Goal: Task Accomplishment & Management: Manage account settings

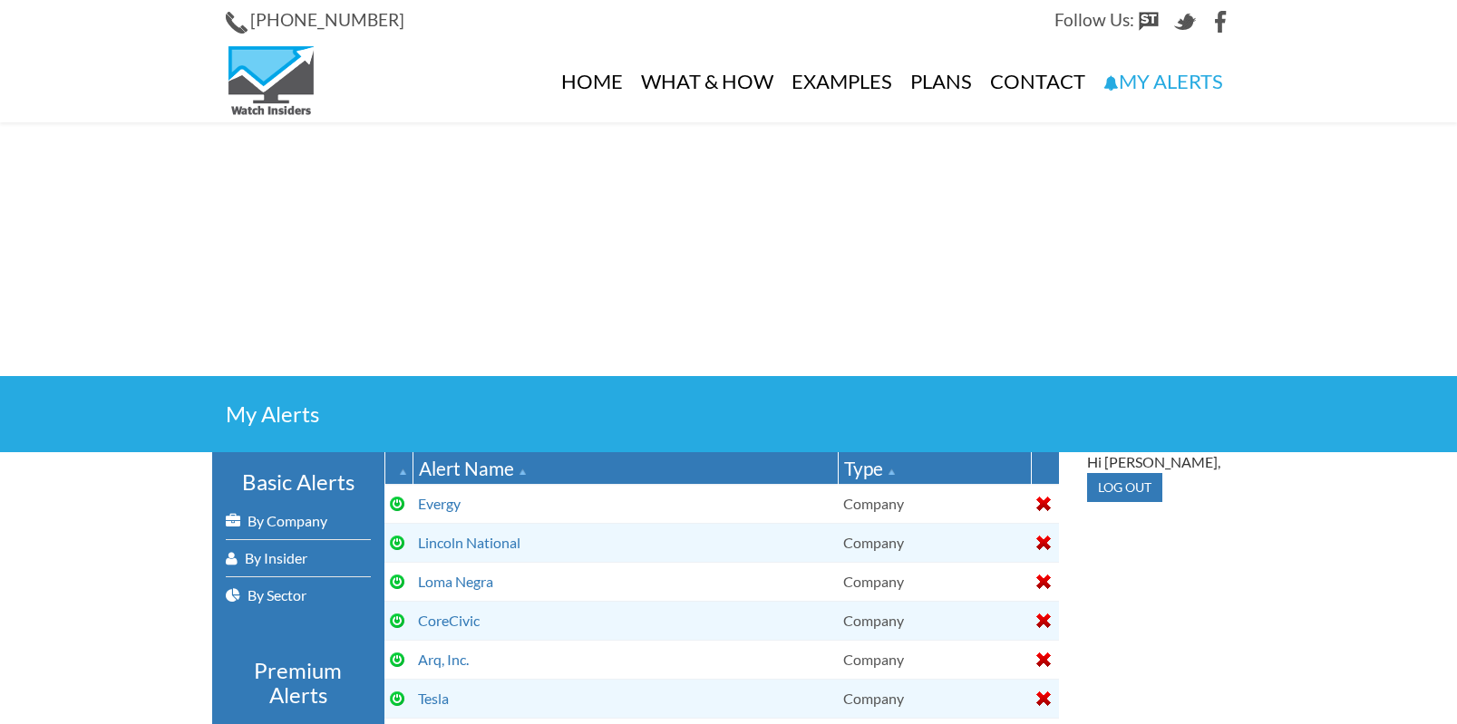
select select
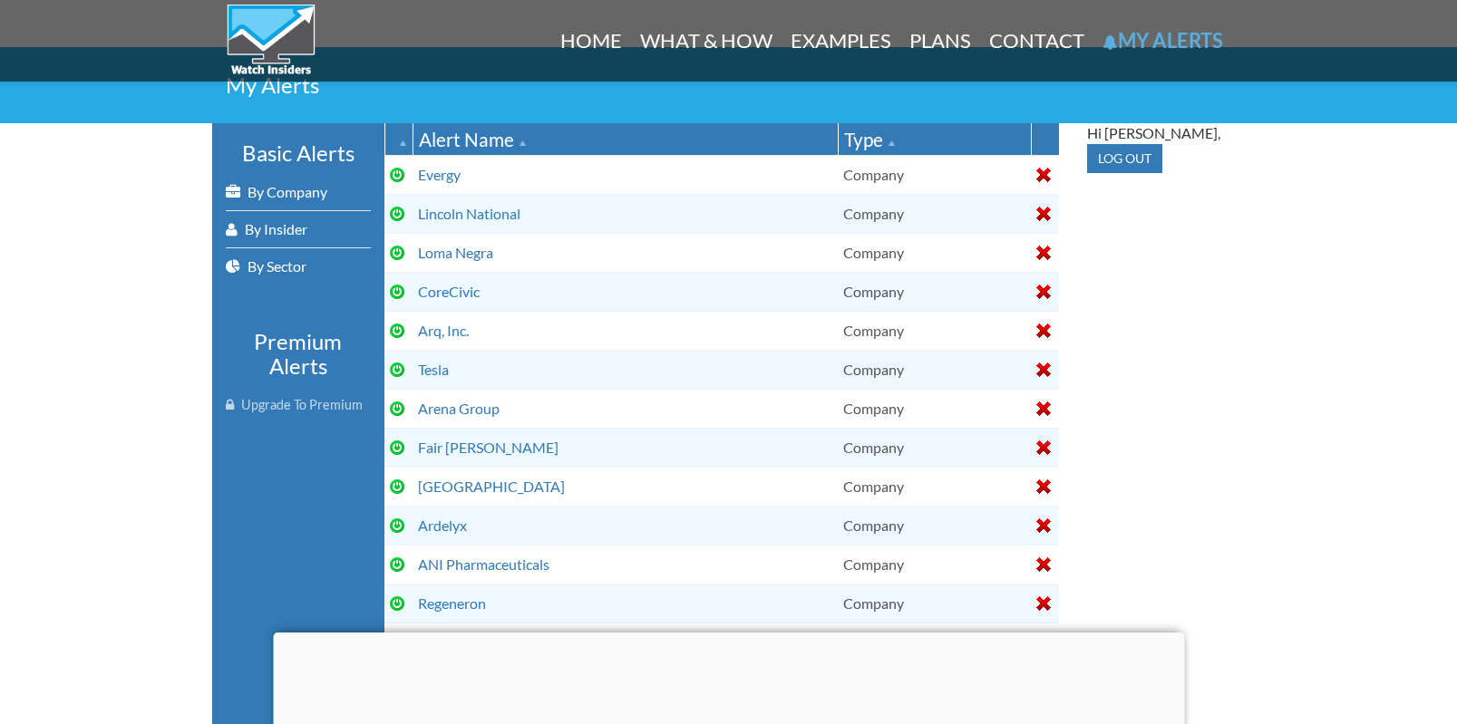
scroll to position [432, 0]
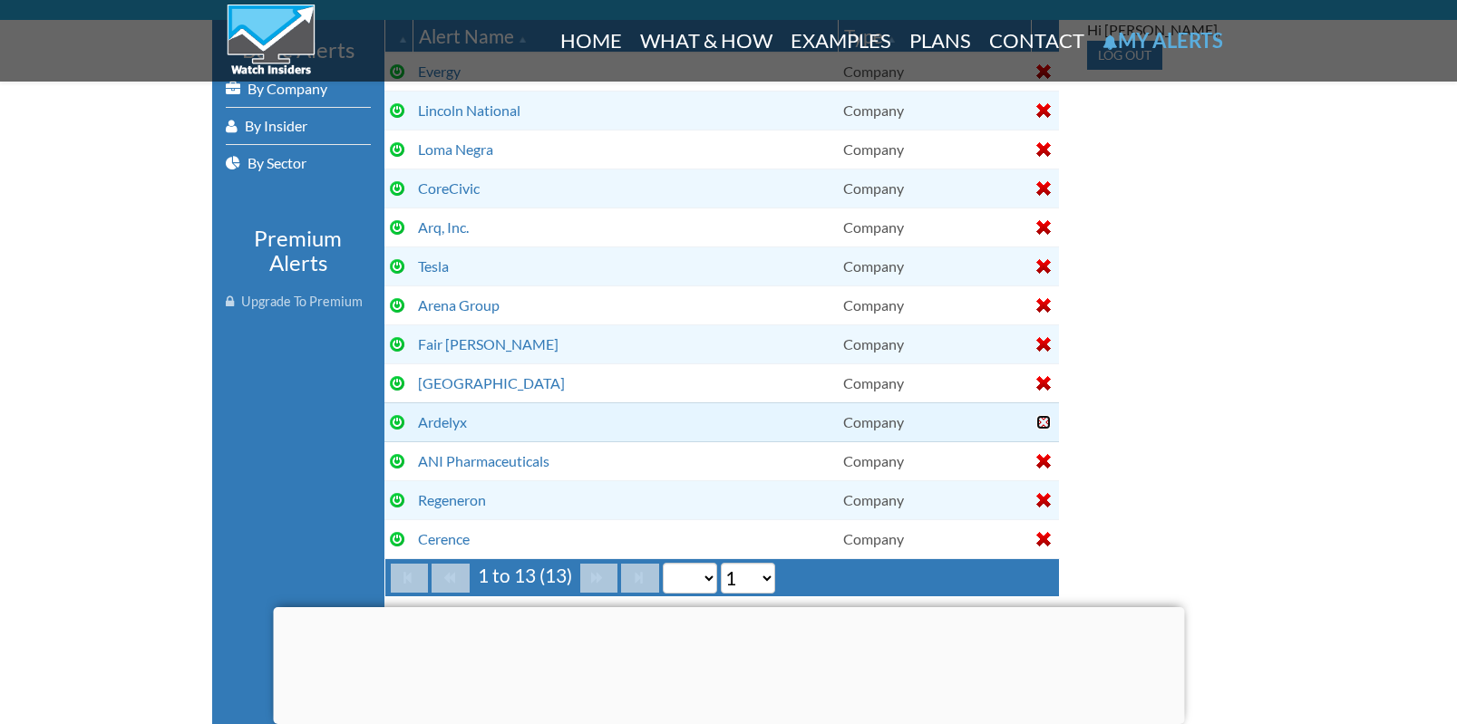
click at [1041, 419] on div at bounding box center [1043, 422] width 15 height 15
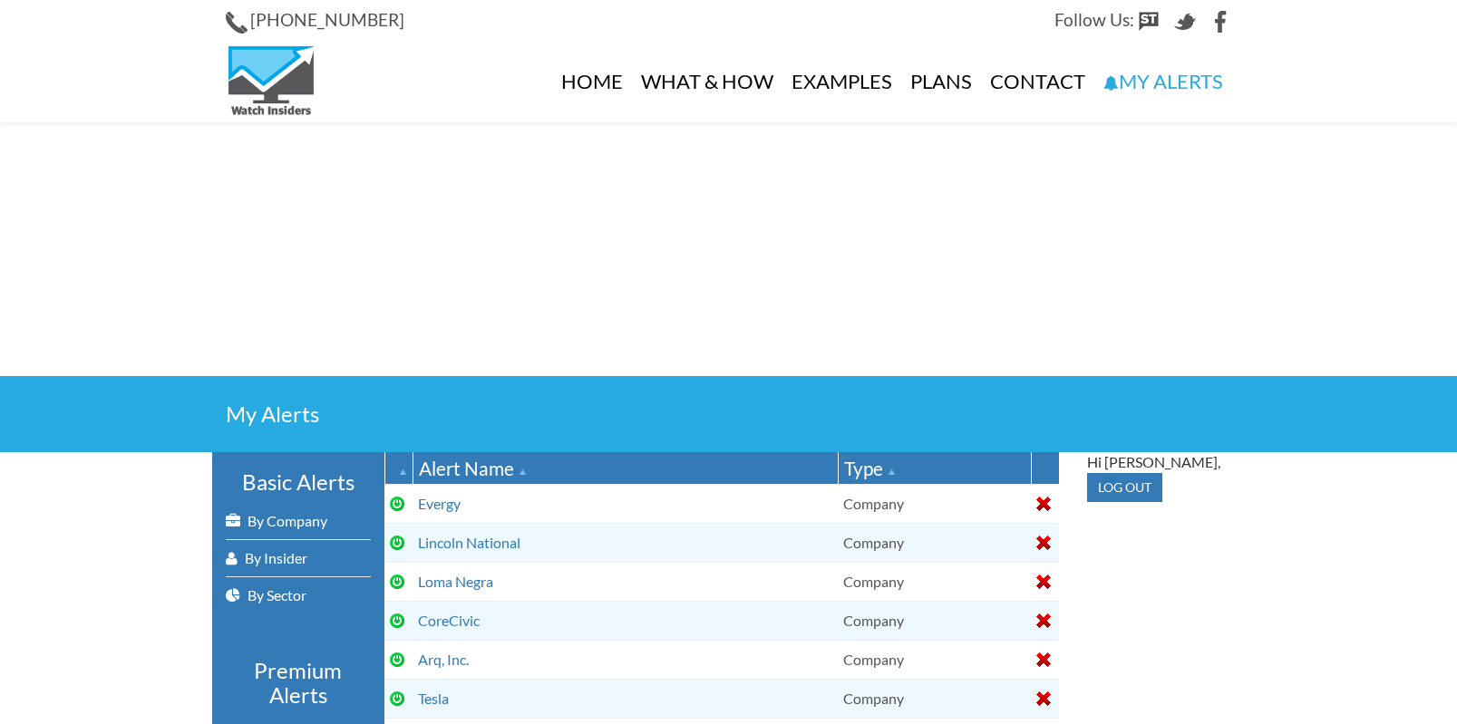
select select
